Goal: Transaction & Acquisition: Purchase product/service

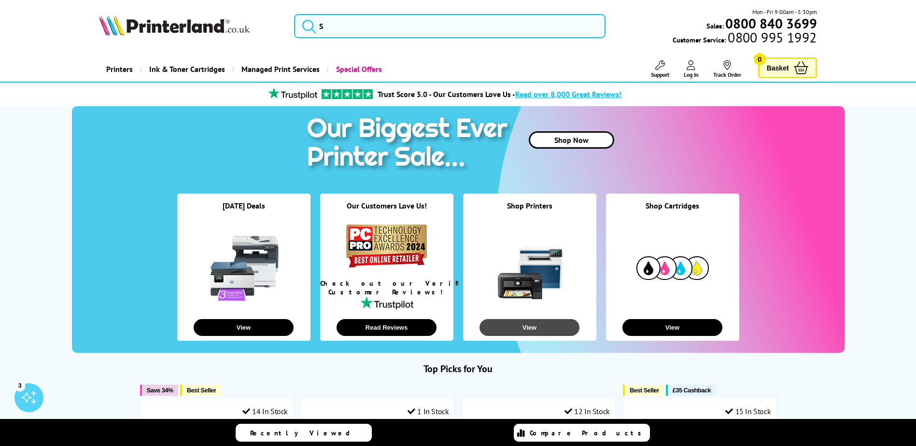
click at [518, 328] on button "View" at bounding box center [529, 327] width 100 height 17
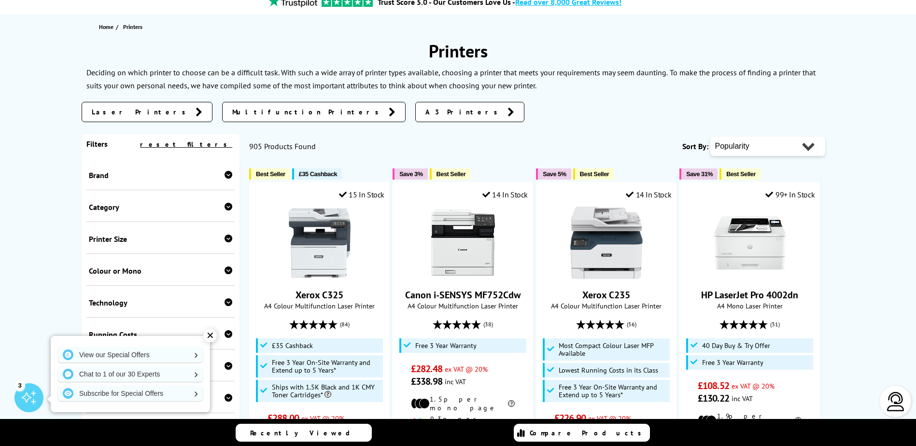
scroll to position [113, 0]
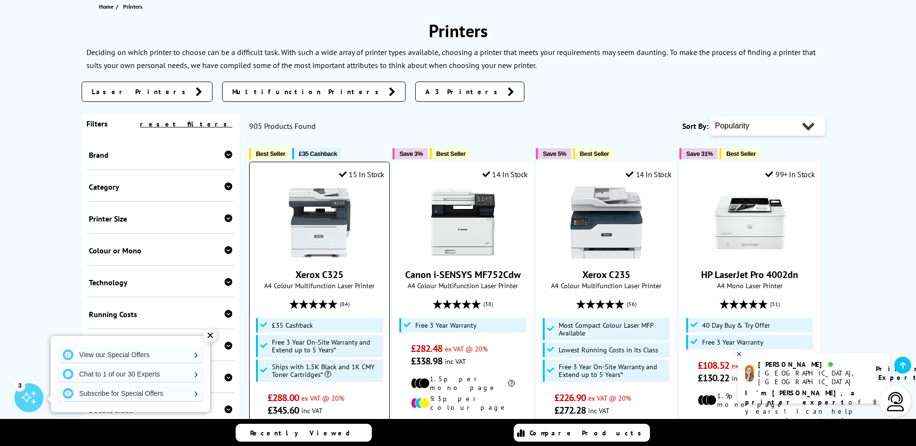
click at [331, 236] on img at bounding box center [319, 222] width 72 height 72
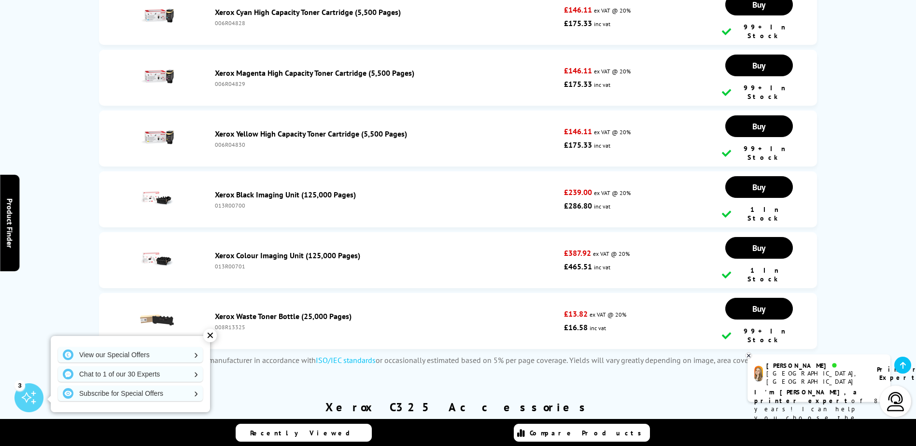
scroll to position [3943, 0]
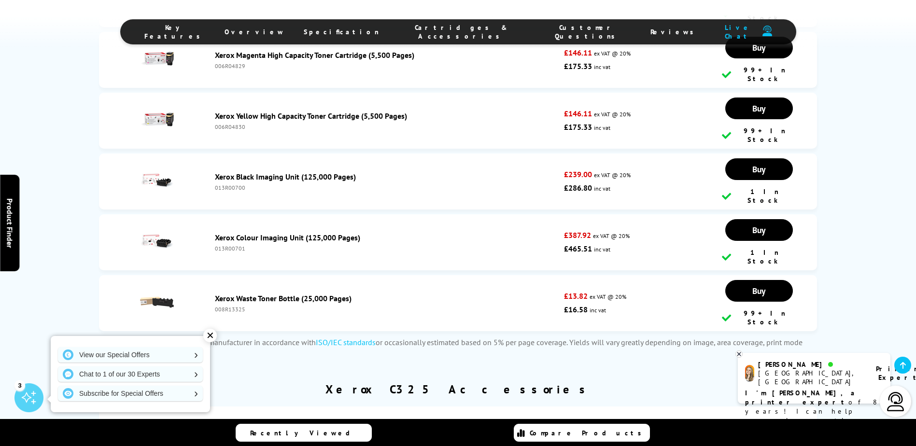
click at [155, 411] on img at bounding box center [157, 428] width 34 height 34
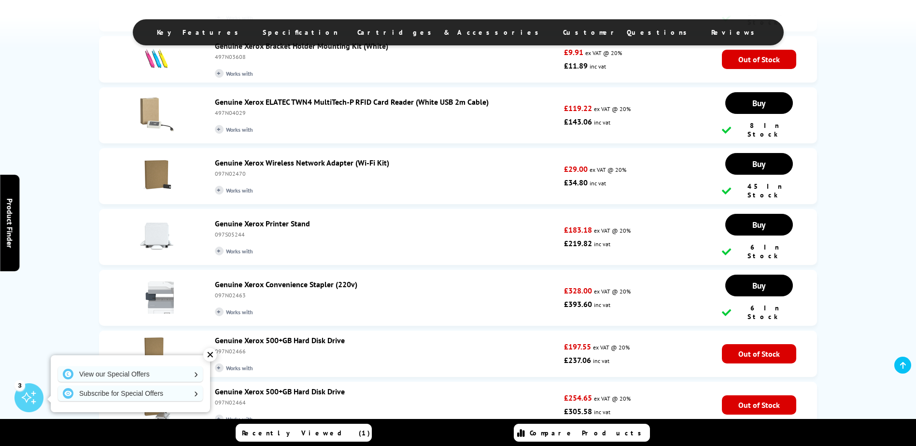
scroll to position [1352, 0]
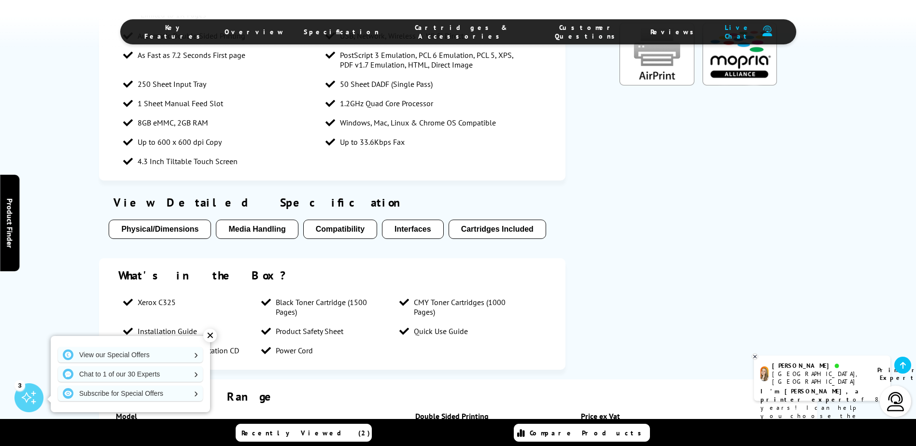
scroll to position [1793, 0]
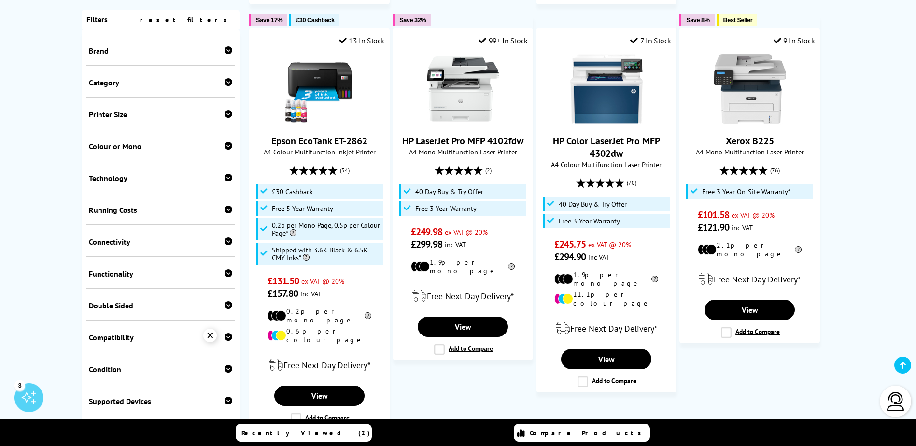
scroll to position [676, 0]
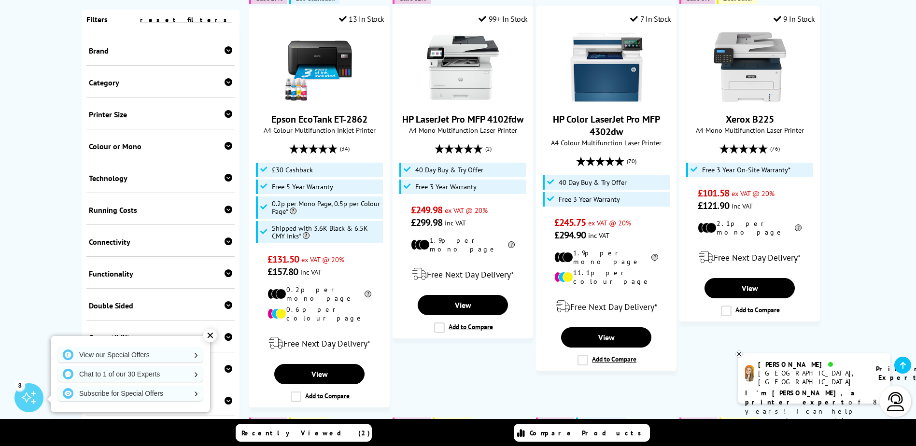
click at [213, 337] on div "✕" at bounding box center [210, 336] width 14 height 14
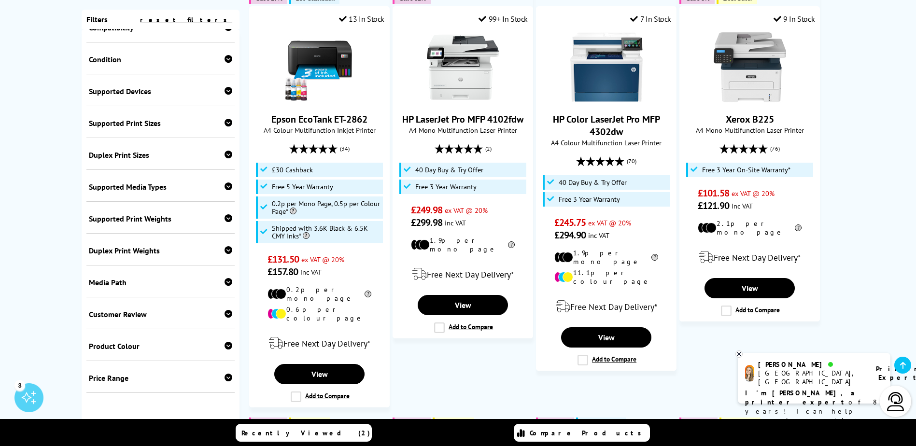
click at [226, 280] on icon at bounding box center [229, 282] width 8 height 8
click at [225, 155] on icon at bounding box center [229, 155] width 8 height 8
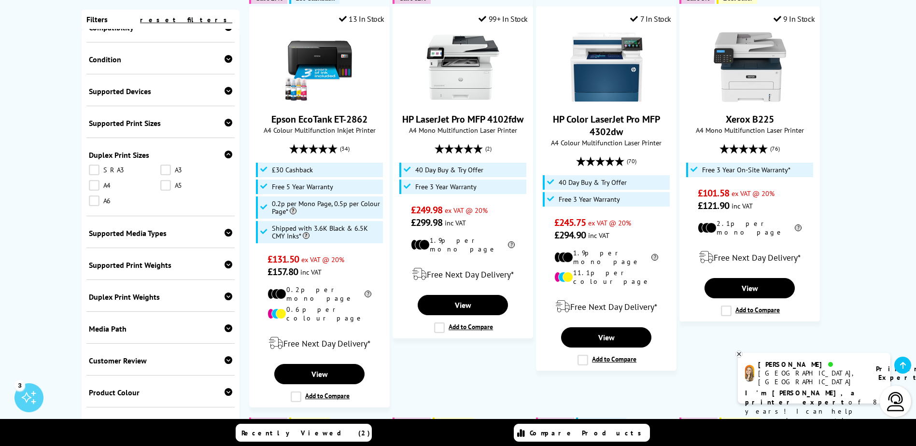
click at [225, 155] on icon at bounding box center [229, 155] width 8 height 8
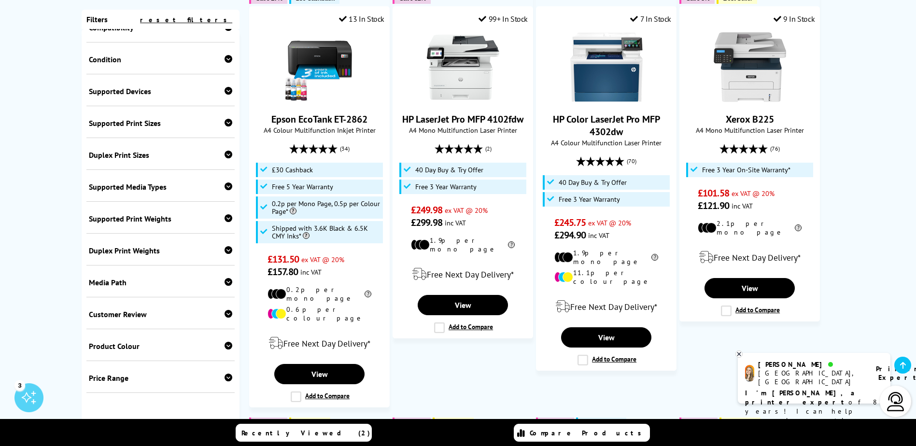
scroll to position [197, 0]
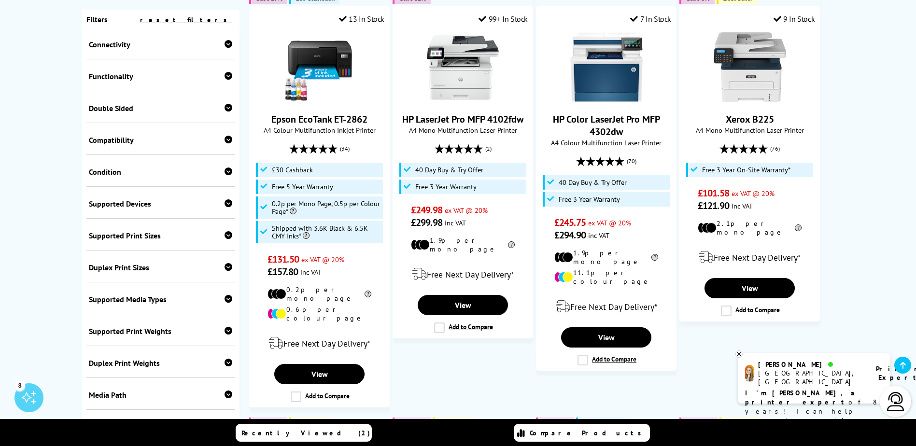
click at [225, 107] on icon at bounding box center [229, 108] width 8 height 8
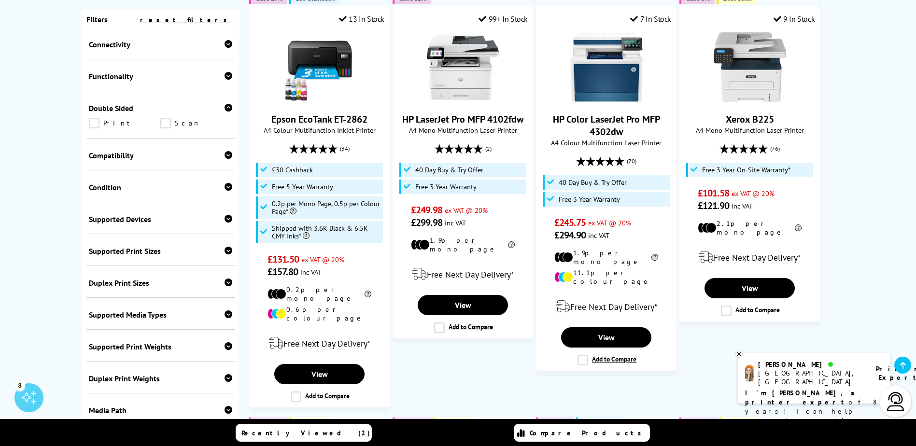
click at [225, 107] on icon at bounding box center [229, 108] width 8 height 8
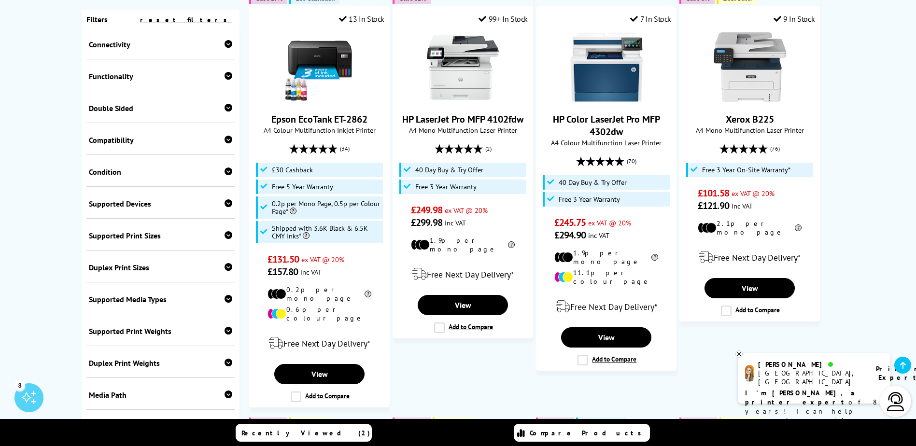
click at [225, 79] on icon at bounding box center [229, 76] width 8 height 8
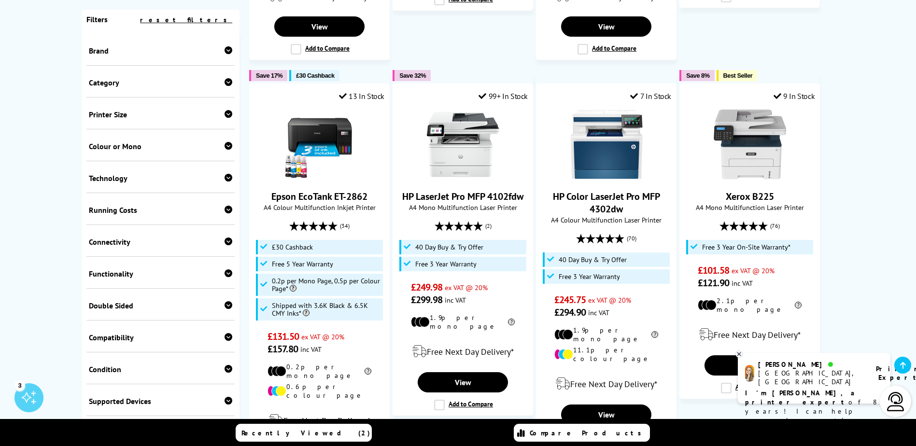
scroll to position [563, 0]
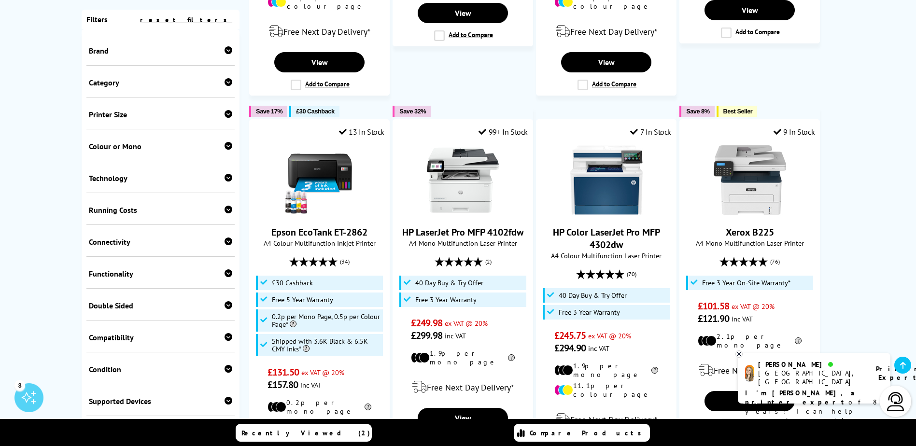
click at [226, 50] on icon at bounding box center [229, 50] width 8 height 8
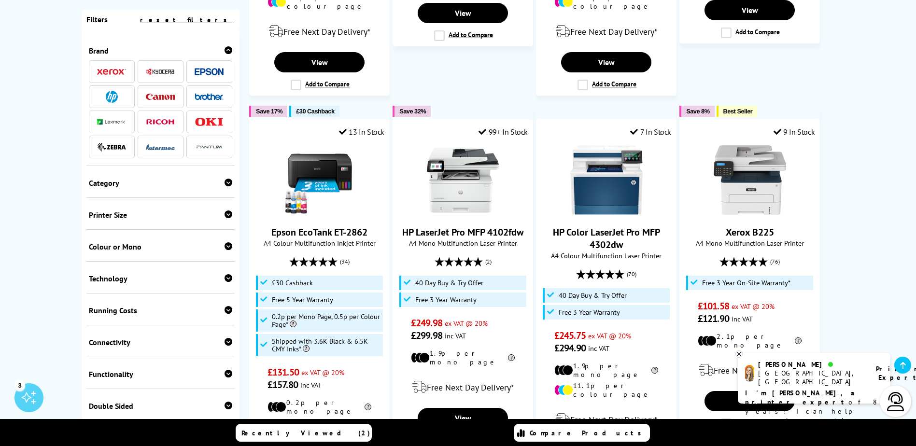
click at [202, 95] on img at bounding box center [209, 96] width 29 height 7
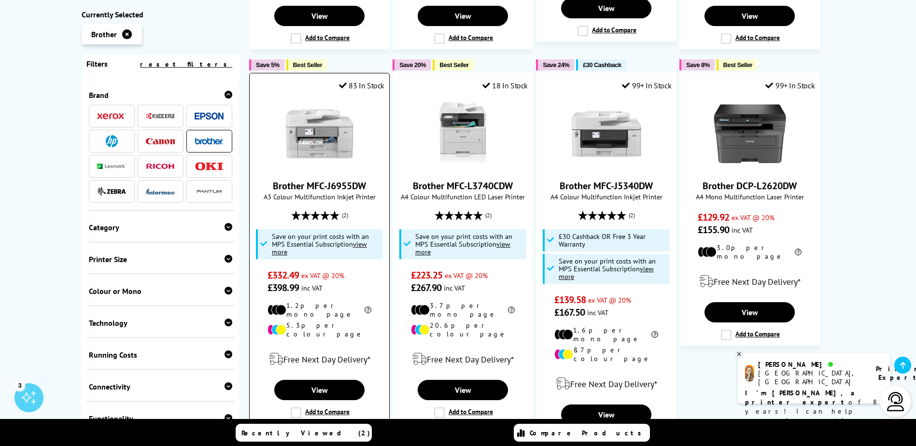
click at [318, 180] on link "Brother MFC-J6955DW" at bounding box center [319, 186] width 93 height 13
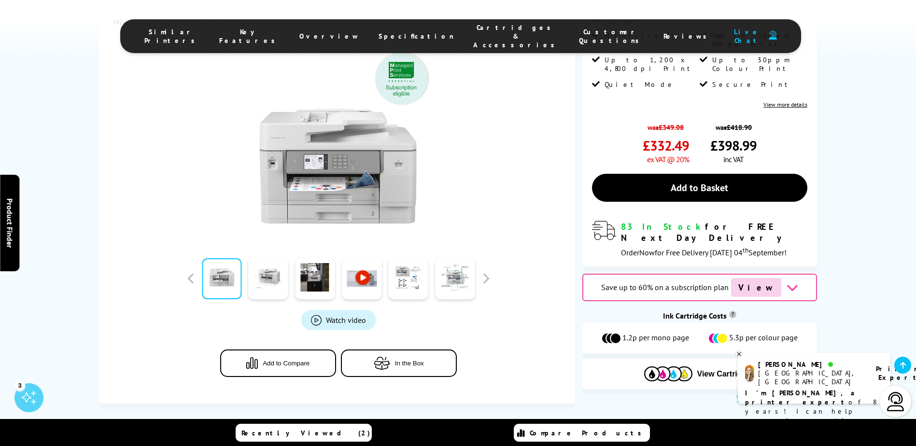
scroll to position [225, 0]
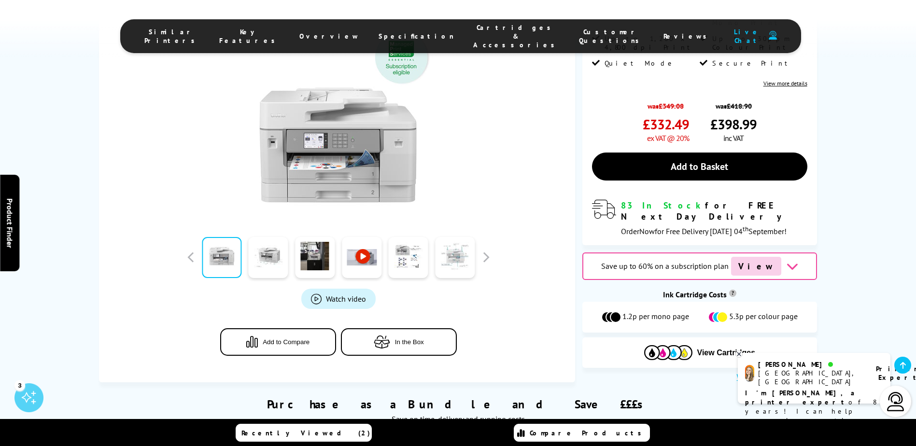
click at [448, 261] on link at bounding box center [455, 257] width 40 height 41
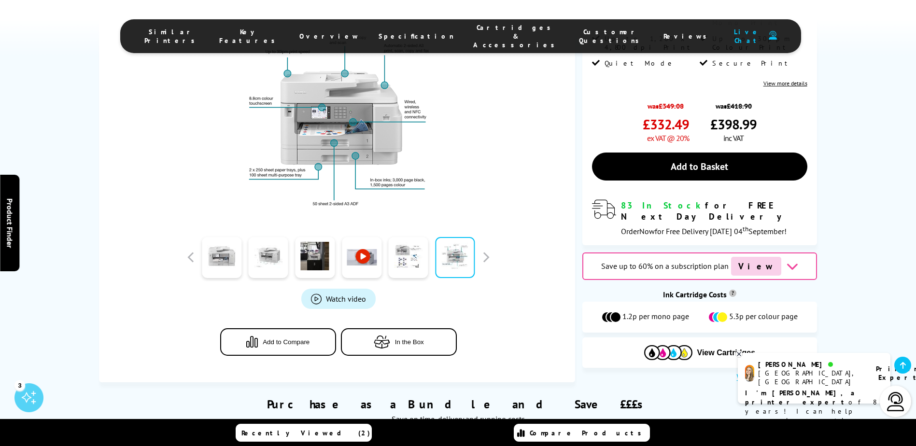
scroll to position [113, 0]
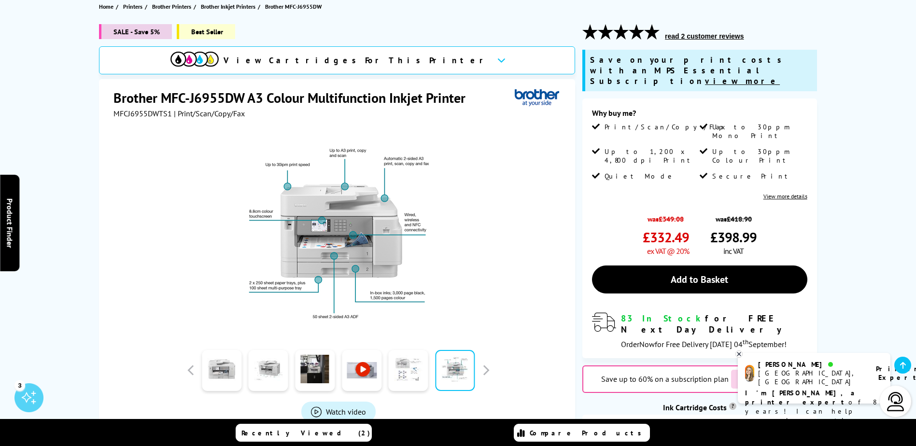
click at [410, 373] on link at bounding box center [409, 370] width 40 height 41
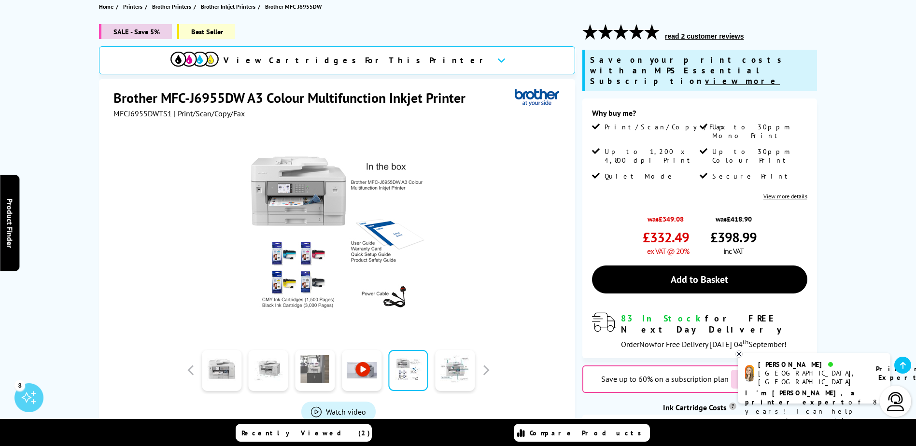
click at [310, 373] on link at bounding box center [315, 370] width 40 height 41
